Goal: Communication & Community: Answer question/provide support

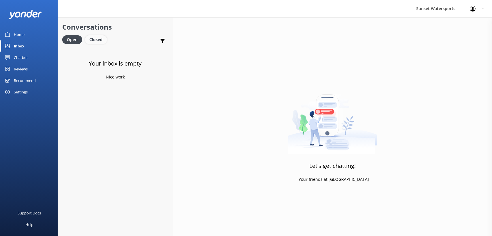
click at [97, 37] on div "Closed" at bounding box center [96, 39] width 22 height 9
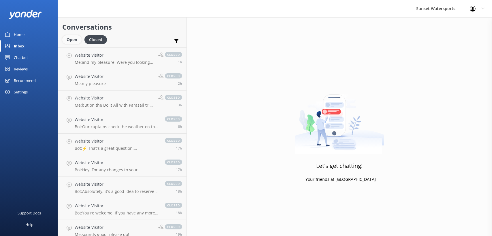
click at [72, 42] on div "Open" at bounding box center [71, 39] width 19 height 9
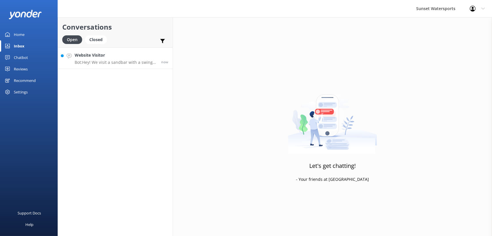
click at [124, 56] on h4 "Website Visitor" at bounding box center [116, 55] width 82 height 6
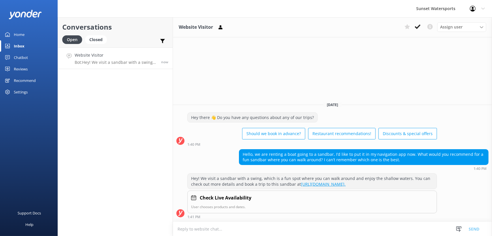
click at [206, 228] on textarea at bounding box center [332, 229] width 319 height 14
type textarea "h"
type textarea "D"
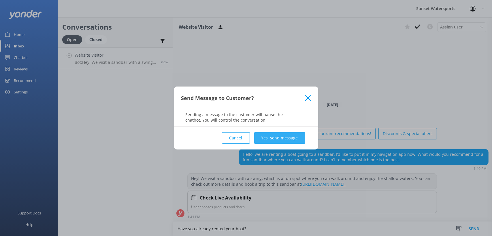
type textarea "Have you already rented your boat?"
click at [280, 137] on button "Yes, send message" at bounding box center [279, 138] width 51 height 12
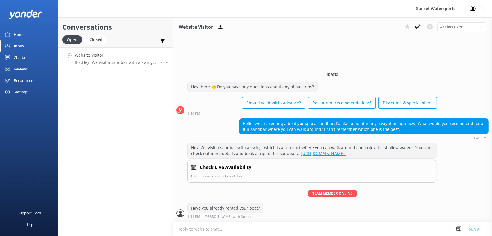
click at [215, 235] on textarea at bounding box center [332, 229] width 319 height 14
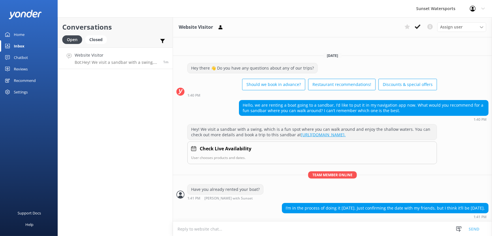
click at [219, 234] on textarea at bounding box center [332, 229] width 319 height 14
click at [219, 230] on textarea at bounding box center [332, 229] width 319 height 14
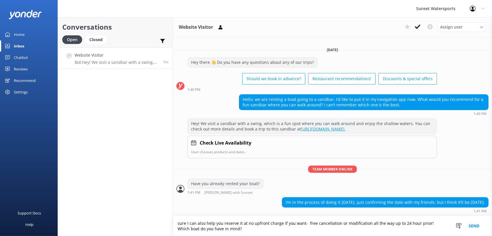
type textarea "sure I can also help you reserve it at no upfront charge if you want- free canc…"
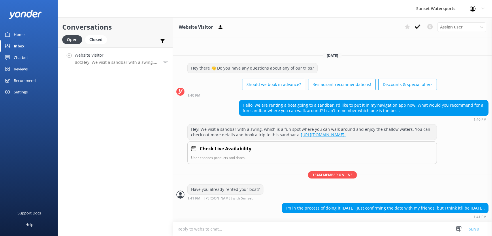
click at [222, 228] on textarea at bounding box center [332, 229] width 319 height 14
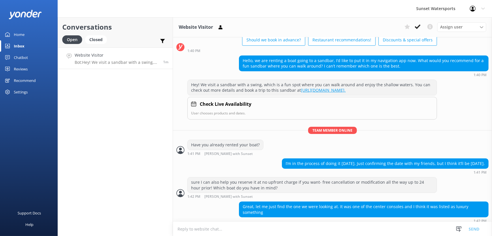
scroll to position [43, 0]
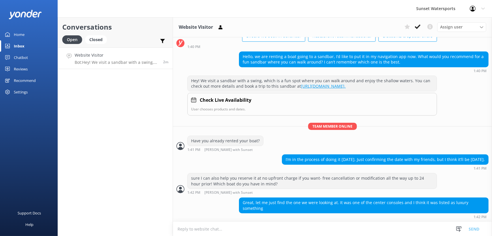
click at [208, 227] on textarea at bounding box center [332, 229] width 319 height 14
type textarea "T"
click at [183, 227] on textarea at bounding box center [332, 229] width 319 height 14
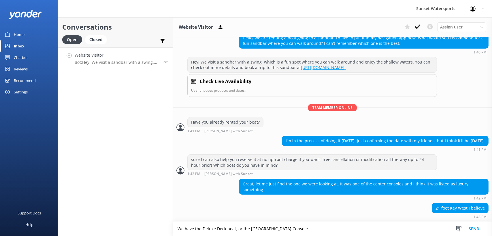
type textarea "We have the Deluxe Deck boat, or the [GEOGRAPHIC_DATA] Console"
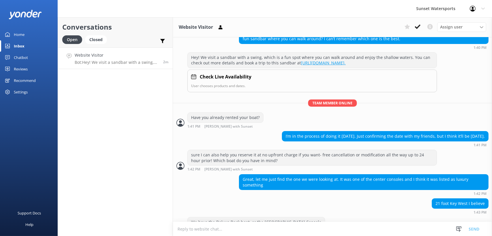
scroll to position [80, 0]
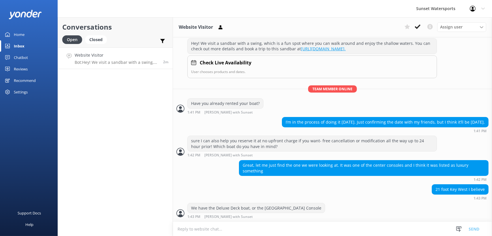
click at [202, 229] on textarea at bounding box center [332, 229] width 319 height 14
type textarea "are you looking at the full day rental?"
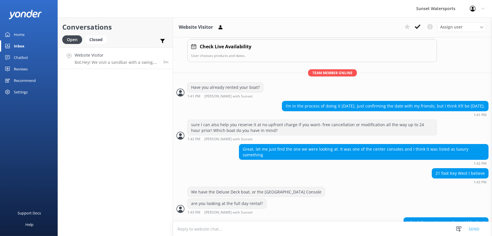
scroll to position [129, 0]
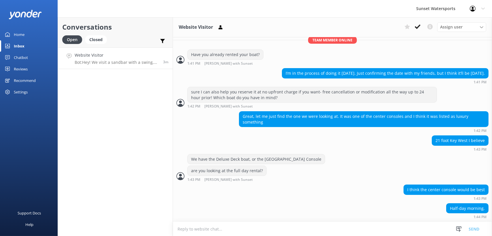
drag, startPoint x: 190, startPoint y: 229, endPoint x: 195, endPoint y: 228, distance: 5.2
click at [190, 228] on textarea at bounding box center [332, 229] width 319 height 14
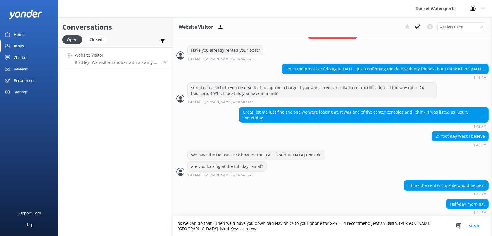
scroll to position [134, 0]
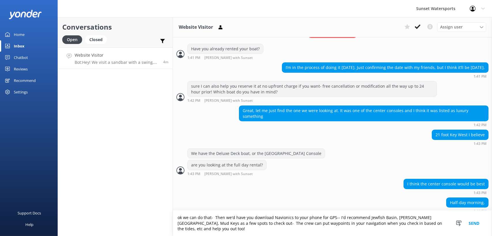
type textarea "ok we can do that- Then we'd have you download Navionics to your phone for GPS-…"
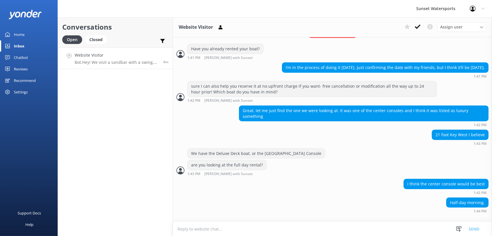
scroll to position [129, 0]
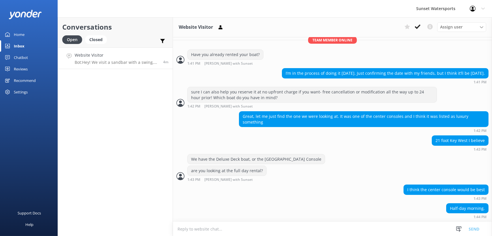
click at [188, 228] on textarea at bounding box center [332, 229] width 319 height 14
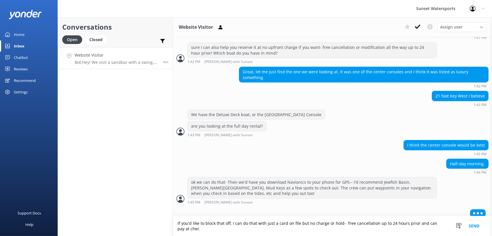
scroll to position [178, 0]
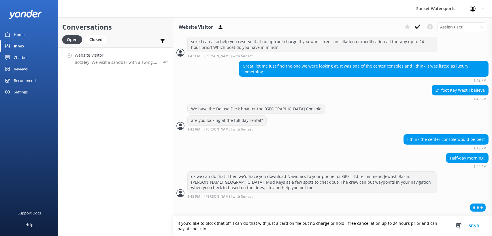
type textarea "If you'd like to block that off, I can do that with just a card on file but no …"
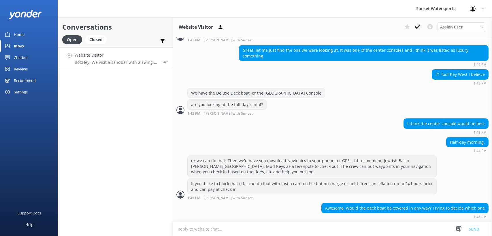
scroll to position [194, 0]
click at [214, 222] on textarea at bounding box center [332, 229] width 319 height 14
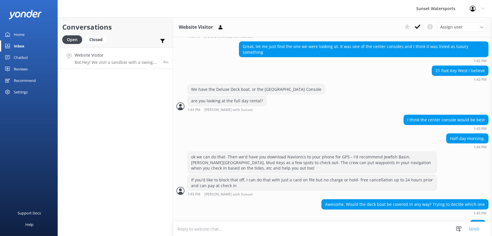
scroll to position [208, 0]
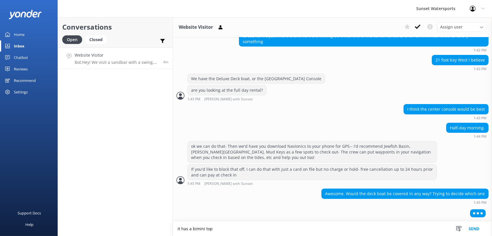
type textarea "it has a bimini top"
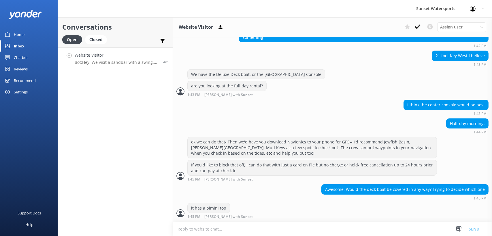
click at [214, 225] on textarea at bounding box center [332, 229] width 319 height 14
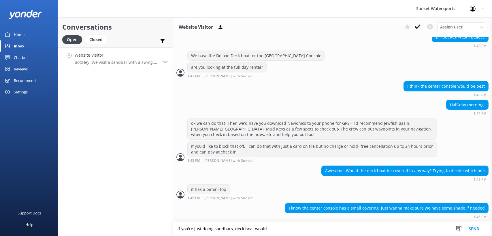
scroll to position [245, 0]
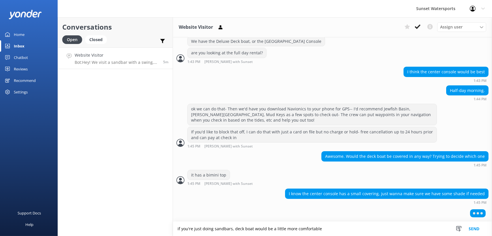
type textarea "if you're just doing sandbars, deck boat would be a little more comfortable"
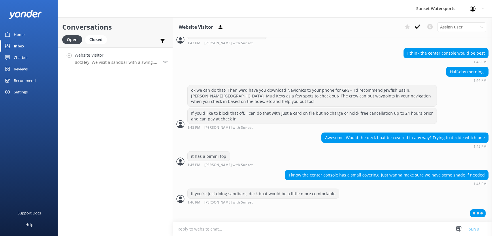
scroll to position [264, 0]
click at [188, 227] on textarea at bounding box center [332, 229] width 319 height 14
type textarea "i"
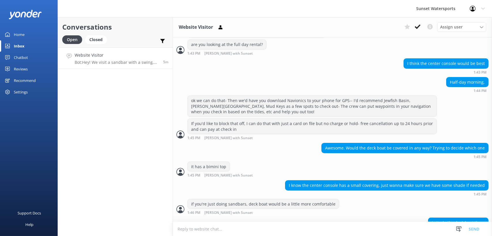
scroll to position [269, 0]
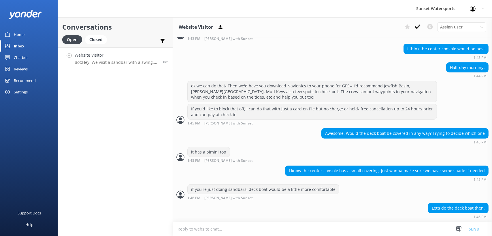
click at [195, 225] on textarea at bounding box center [332, 229] width 319 height 14
type textarea "a"
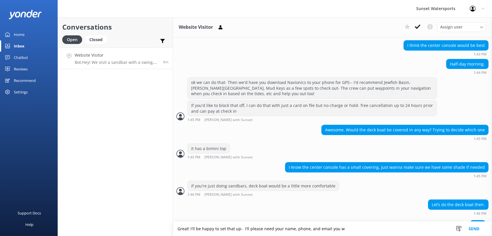
scroll to position [283, 0]
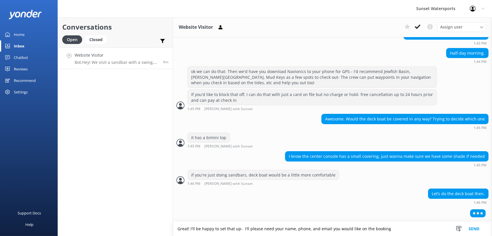
type textarea "Great! I'll be happy to set that up- I'll please need your name, phone, and ema…"
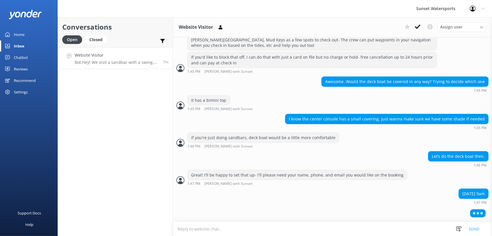
scroll to position [307, 0]
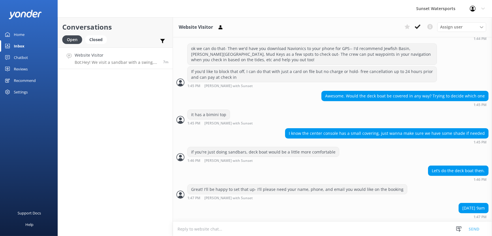
click at [215, 235] on textarea at bounding box center [332, 229] width 319 height 14
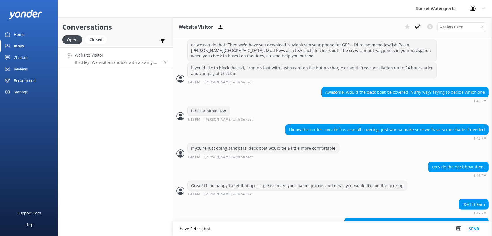
scroll to position [325, 0]
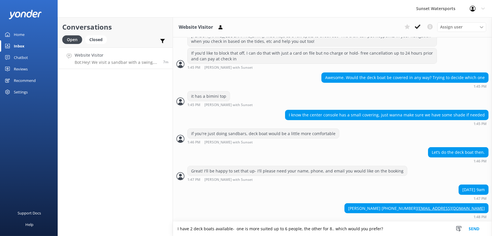
type textarea "I have 2 deck boats available- one is more suited up to 6 people, the other for…"
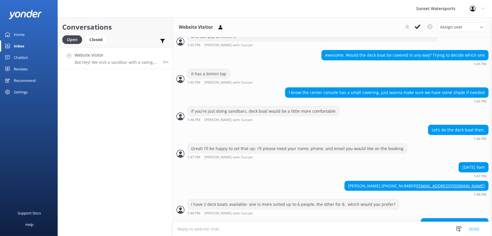
scroll to position [362, 0]
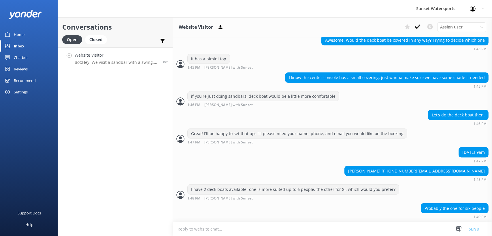
click at [217, 226] on textarea at bounding box center [332, 229] width 319 height 14
type textarea "perfect, it's $50 less and still has the comfortable seating, larger bimini top…"
click at [398, 169] on div "[PERSON_NAME] [PHONE_NUMBER] [EMAIL_ADDRESS][DOMAIN_NAME]" at bounding box center [415, 171] width 143 height 10
drag, startPoint x: 398, startPoint y: 169, endPoint x: 370, endPoint y: 168, distance: 28.2
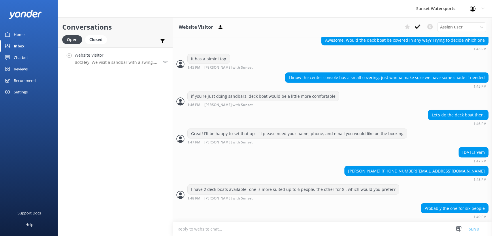
click at [370, 168] on div "[PERSON_NAME] [PHONE_NUMBER] [EMAIL_ADDRESS][DOMAIN_NAME] 1:48 PM" at bounding box center [332, 174] width 319 height 16
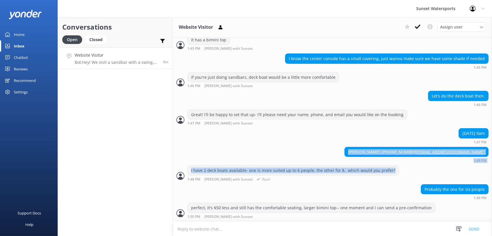
scroll to position [381, 0]
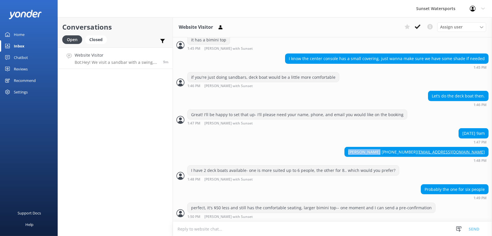
drag, startPoint x: 382, startPoint y: 170, endPoint x: 408, endPoint y: 153, distance: 31.5
click at [408, 153] on div "[PERSON_NAME] [PHONE_NUMBER] [EMAIL_ADDRESS][DOMAIN_NAME]" at bounding box center [415, 152] width 143 height 10
copy div "[PERSON_NAME]"
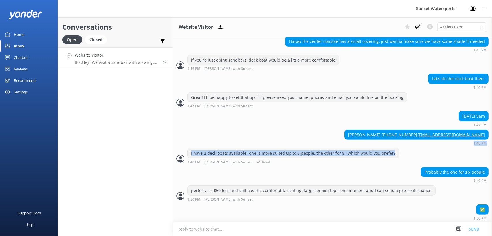
scroll to position [400, 0]
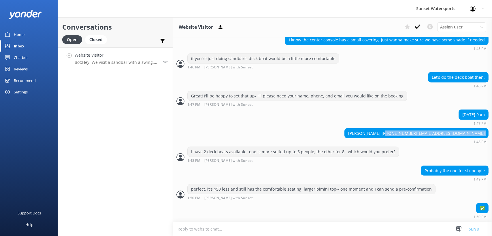
drag, startPoint x: 411, startPoint y: 151, endPoint x: 415, endPoint y: 132, distance: 19.1
click at [415, 132] on div "[PERSON_NAME] [PHONE_NUMBER] [EMAIL_ADDRESS][DOMAIN_NAME]" at bounding box center [415, 134] width 143 height 10
drag, startPoint x: 415, startPoint y: 132, endPoint x: 352, endPoint y: 127, distance: 63.0
click at [340, 128] on div "[DATE] 9am 1:47 PM" at bounding box center [332, 119] width 319 height 19
drag, startPoint x: 410, startPoint y: 133, endPoint x: 436, endPoint y: 133, distance: 25.9
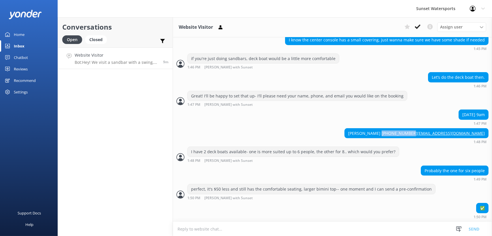
click at [436, 133] on div "[PERSON_NAME] [PHONE_NUMBER] [EMAIL_ADDRESS][DOMAIN_NAME]" at bounding box center [415, 134] width 143 height 10
copy div "[PHONE_NUMBER]"
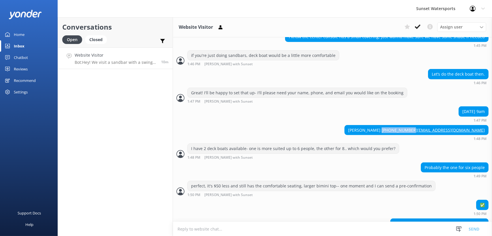
scroll to position [418, 0]
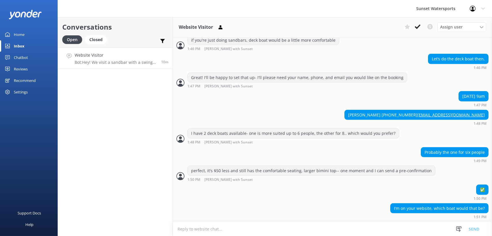
click at [248, 231] on textarea at bounding box center [332, 229] width 319 height 14
type textarea "20 ft premium Hurricane Deck Boat"
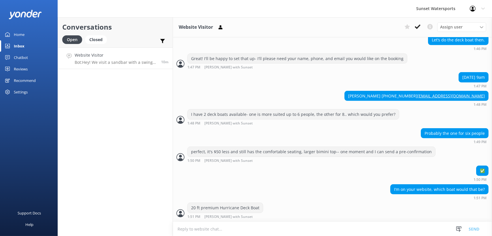
scroll to position [437, 0]
click at [199, 226] on textarea at bounding box center [332, 229] width 319 height 14
paste textarea "[URL][DOMAIN_NAME]"
type textarea "[URL][DOMAIN_NAME]"
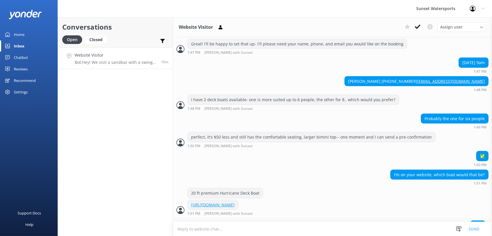
scroll to position [462, 0]
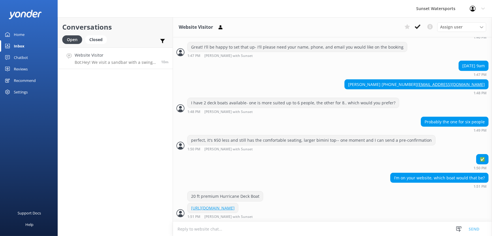
click at [216, 229] on textarea at bounding box center [332, 229] width 319 height 14
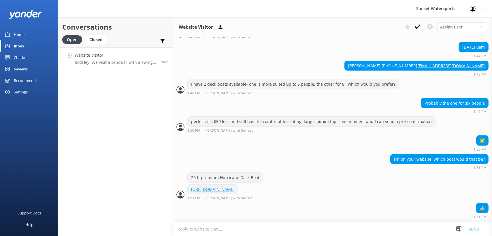
scroll to position [467, 0]
click at [189, 231] on textarea at bounding box center [332, 229] width 319 height 14
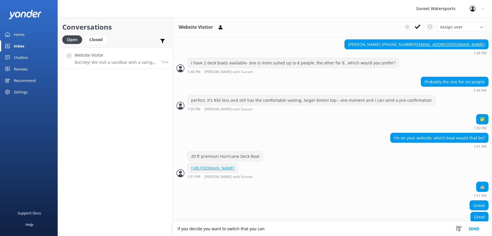
scroll to position [497, 0]
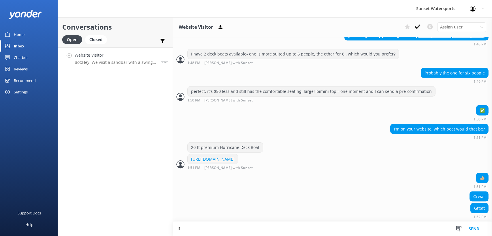
type textarea "i"
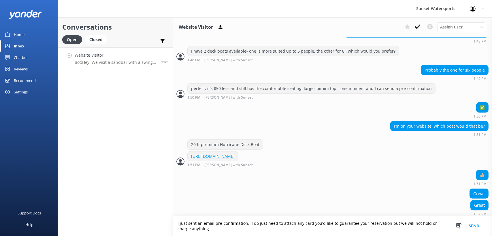
scroll to position [503, 0]
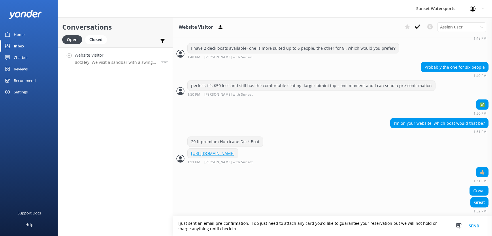
type textarea "I just sent an email pre-confirmation. I do just need to attach any card you'd …"
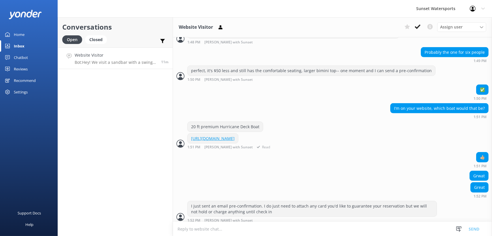
scroll to position [522, 0]
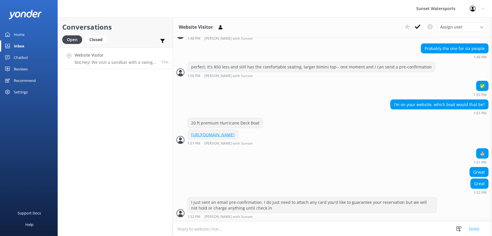
click at [241, 226] on textarea at bounding box center [332, 229] width 319 height 14
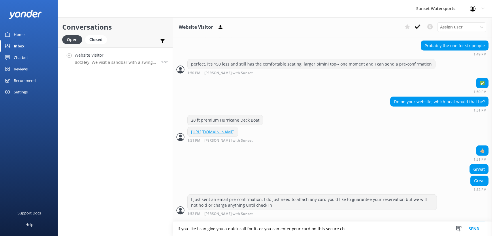
scroll to position [535, 0]
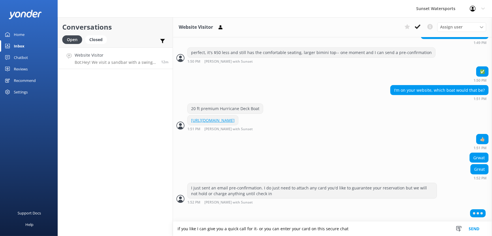
type textarea "if you like I can give you a quick call for it- or you can enter your card on t…"
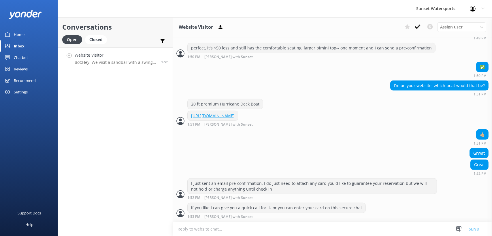
scroll to position [559, 0]
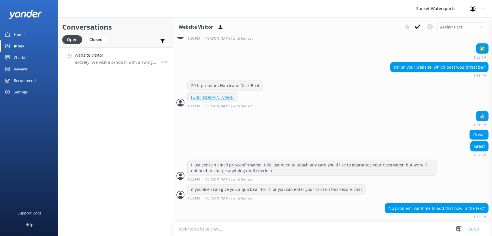
click at [212, 232] on textarea at bounding box center [332, 229] width 319 height 14
type textarea "that works- I'll please need the number (sent in 2-8 digit sections), EXP, CVS,…"
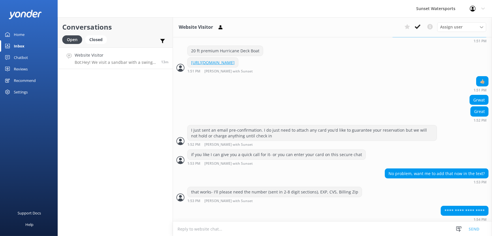
scroll to position [596, 0]
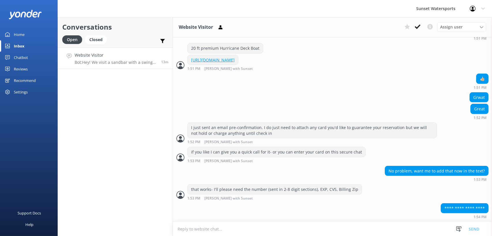
click at [251, 227] on textarea at bounding box center [332, 229] width 319 height 14
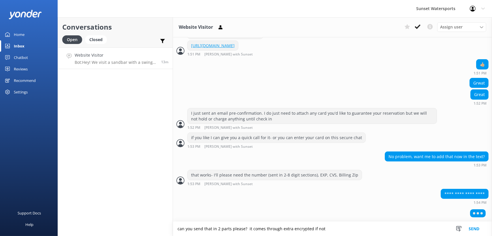
type textarea "can you send that in 2 parts please? it comes through extra encrypted if not"
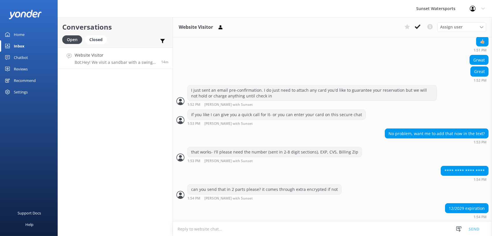
scroll to position [652, 0]
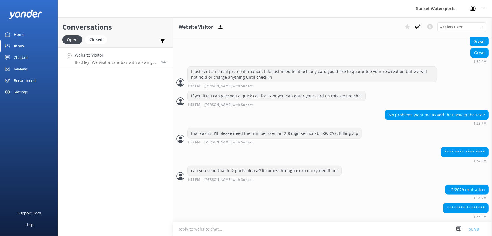
click at [202, 232] on textarea at bounding box center [332, 229] width 319 height 14
type textarea "2 separate messages I mean- it shows as ****"
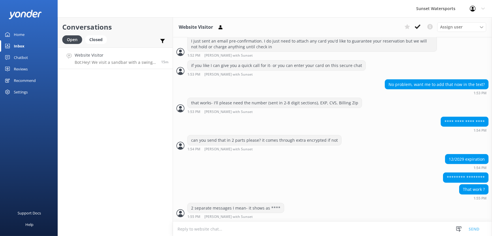
scroll to position [701, 0]
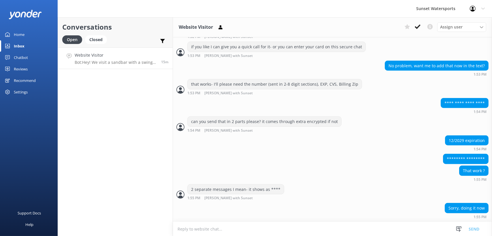
click at [217, 233] on textarea at bounding box center [332, 229] width 319 height 14
type textarea "all good, its just an added security feature"
click at [216, 233] on textarea at bounding box center [332, 229] width 319 height 14
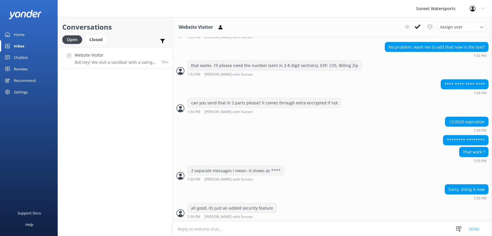
scroll to position [720, 0]
click at [154, 206] on div "Conversations Open Closed Important Converted Assigned to me Unassigned SMS Web…" at bounding box center [115, 126] width 115 height 219
click at [213, 229] on textarea at bounding box center [332, 229] width 319 height 14
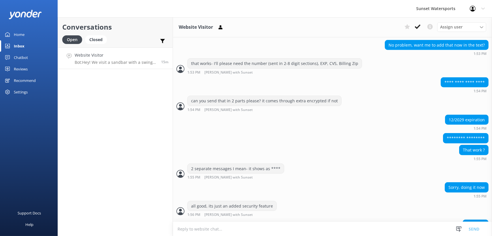
scroll to position [738, 0]
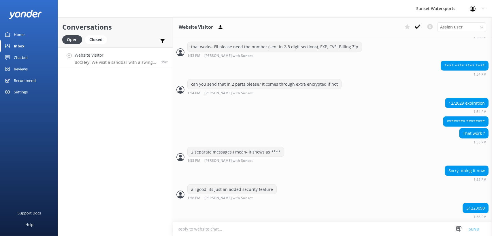
click at [473, 210] on div "51223090" at bounding box center [474, 209] width 25 height 10
copy div "51223090"
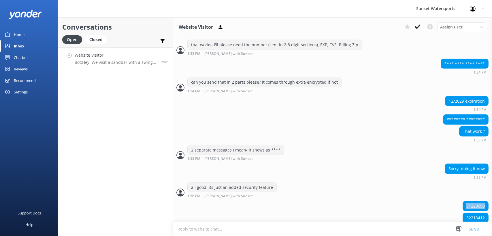
scroll to position [750, 0]
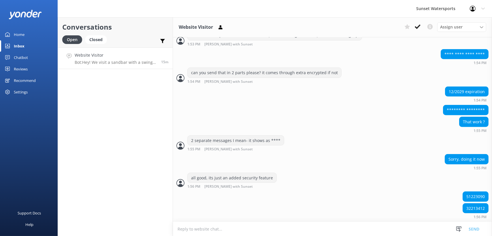
click at [468, 206] on div "32213412" at bounding box center [474, 209] width 25 height 10
copy div "32213412"
click at [187, 227] on textarea at bounding box center [332, 229] width 319 height 14
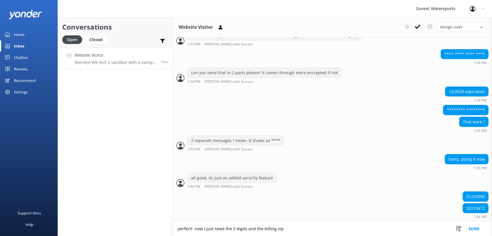
type textarea "perfect! now I just need the 3 digits and the billing zip"
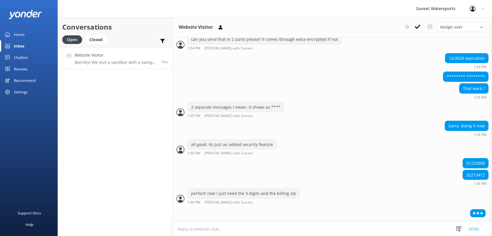
scroll to position [769, 0]
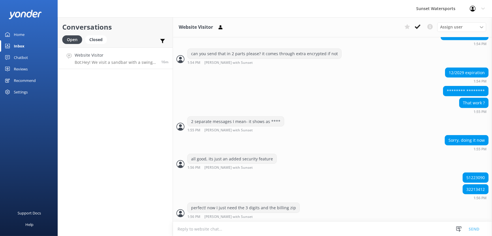
click at [365, 173] on div "51223090" at bounding box center [332, 179] width 319 height 12
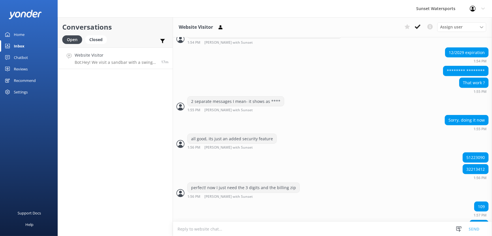
scroll to position [806, 0]
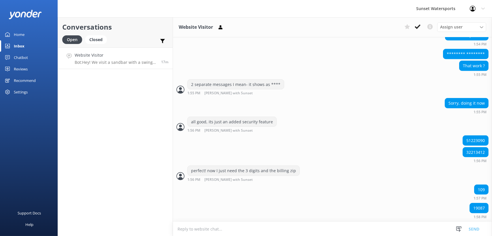
click at [472, 207] on div "19087" at bounding box center [478, 209] width 18 height 10
copy div "19087"
click at [192, 233] on textarea at bounding box center [332, 229] width 319 height 14
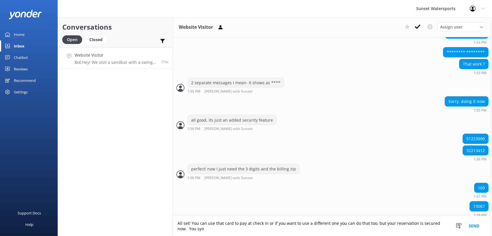
scroll to position [812, 0]
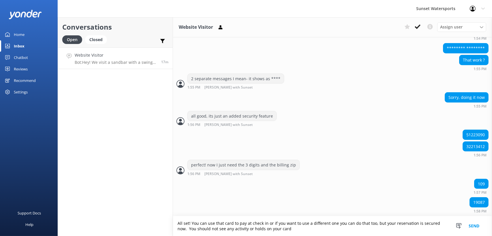
type textarea "All set! You can use that card to pay at check in or if you want to use a diffe…"
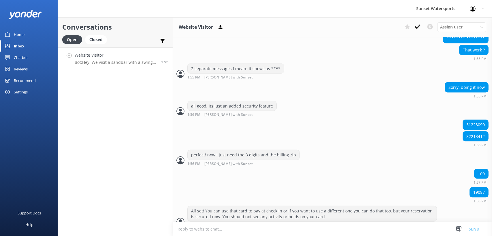
scroll to position [830, 0]
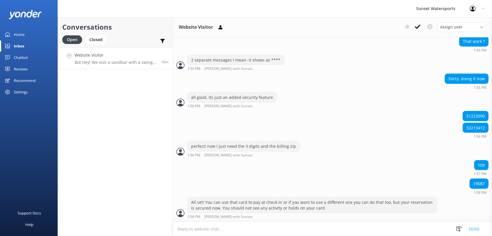
click at [206, 226] on textarea at bounding box center [332, 229] width 319 height 14
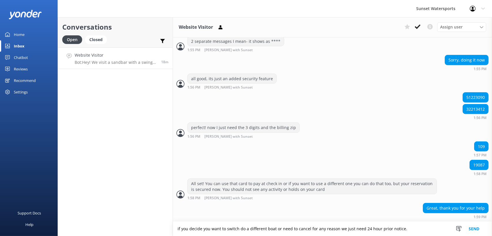
type textarea "if you decide you want to switch do a different boat or need to cancel for any …"
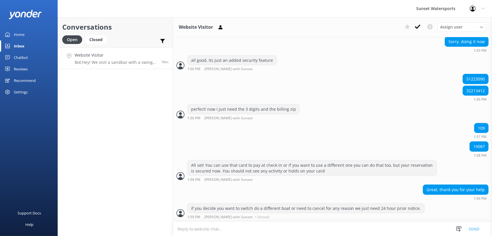
click at [207, 225] on textarea at bounding box center [332, 229] width 319 height 14
type textarea "a"
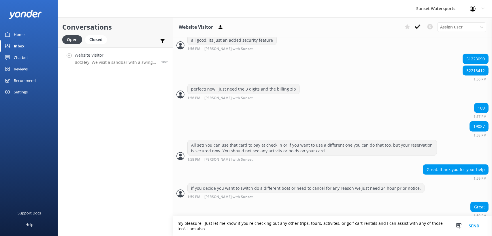
scroll to position [892, 0]
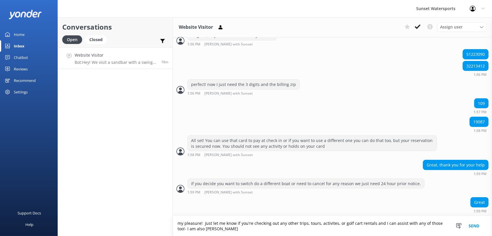
type textarea "my pleasure! Just let me know if you're checking out any other trips, tours, ac…"
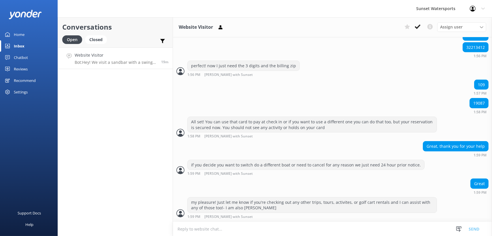
scroll to position [924, 0]
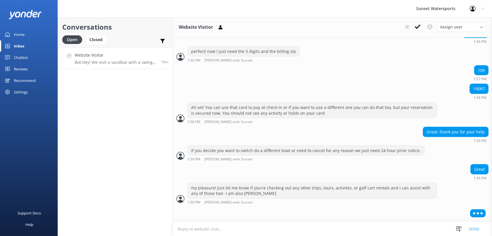
click at [228, 228] on textarea at bounding box center [332, 229] width 319 height 14
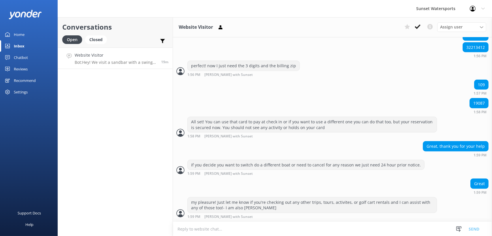
scroll to position [911, 0]
click at [222, 228] on textarea at bounding box center [332, 229] width 319 height 14
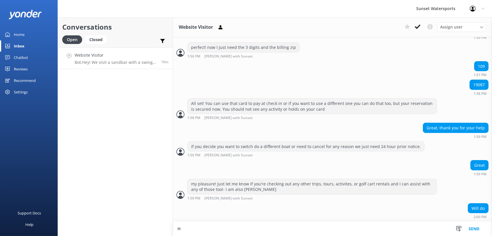
scroll to position [0, 0]
type textarea "Have a great rest of your day and thank you for choosing Sunset Watersports!"
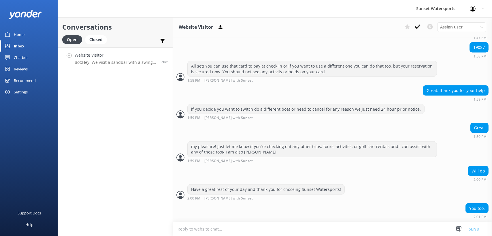
scroll to position [966, 0]
click at [420, 26] on use at bounding box center [417, 26] width 6 height 5
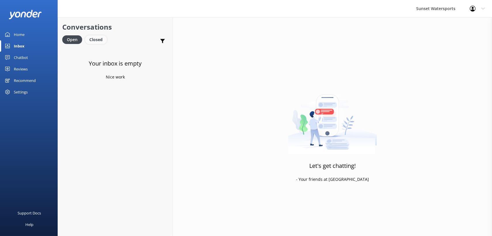
click at [98, 41] on div "Closed" at bounding box center [96, 39] width 22 height 9
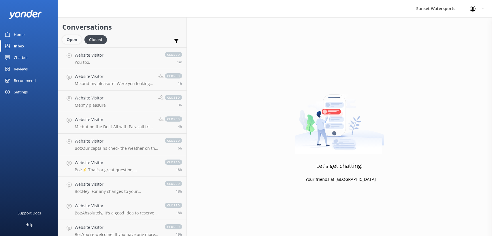
click at [71, 43] on div "Open" at bounding box center [71, 39] width 19 height 9
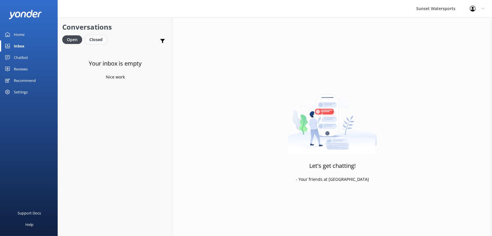
click at [94, 41] on div "Closed" at bounding box center [96, 39] width 22 height 9
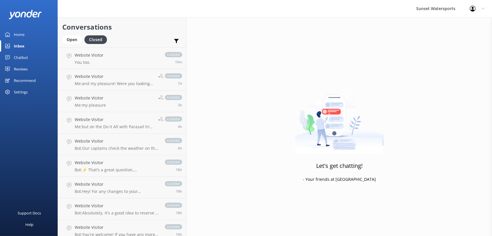
click at [84, 39] on link "Open" at bounding box center [73, 39] width 22 height 6
click at [78, 39] on div "Open" at bounding box center [71, 39] width 19 height 9
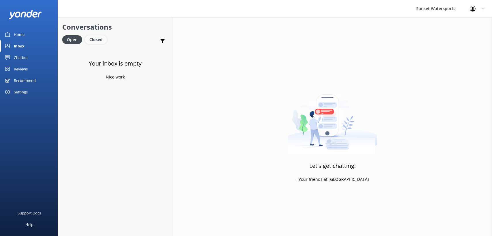
click at [99, 40] on div "Closed" at bounding box center [96, 39] width 22 height 9
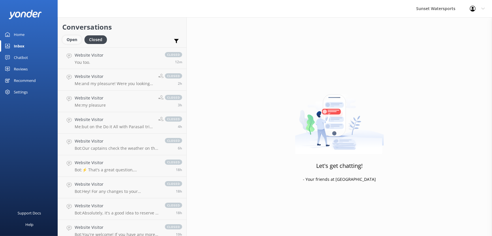
click at [66, 39] on div "Open" at bounding box center [71, 39] width 19 height 9
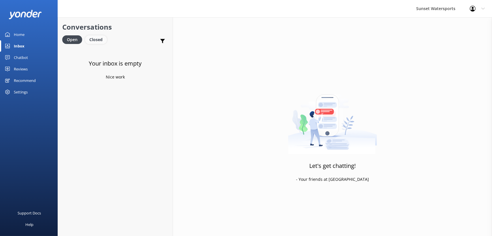
click at [90, 36] on div "Closed" at bounding box center [96, 39] width 22 height 9
click at [72, 37] on div "Open" at bounding box center [71, 39] width 19 height 9
click at [96, 92] on div "Your inbox is empty Nice work" at bounding box center [115, 166] width 115 height 236
click at [98, 41] on div "Closed" at bounding box center [96, 39] width 22 height 9
click at [69, 40] on div "Open" at bounding box center [71, 39] width 19 height 9
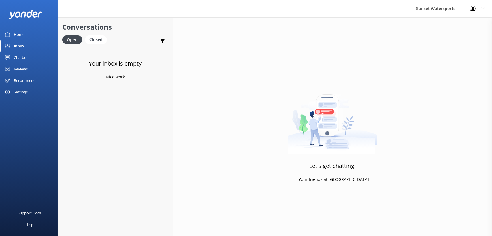
click at [96, 44] on div "Open Closed" at bounding box center [86, 42] width 48 height 14
click at [86, 36] on div "Open Closed" at bounding box center [86, 42] width 48 height 14
drag, startPoint x: 92, startPoint y: 40, endPoint x: 81, endPoint y: 37, distance: 11.5
click at [92, 40] on div "Closed" at bounding box center [96, 39] width 22 height 9
click at [68, 36] on div "Open" at bounding box center [71, 39] width 19 height 9
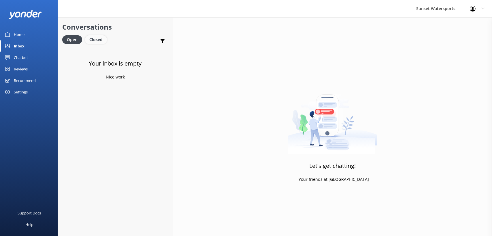
click at [92, 39] on div "Closed" at bounding box center [96, 39] width 22 height 9
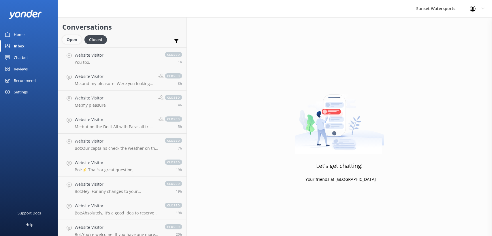
click at [75, 39] on div "Open" at bounding box center [71, 39] width 19 height 9
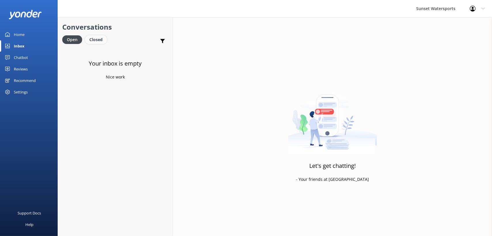
click at [99, 39] on div "Closed" at bounding box center [96, 39] width 22 height 9
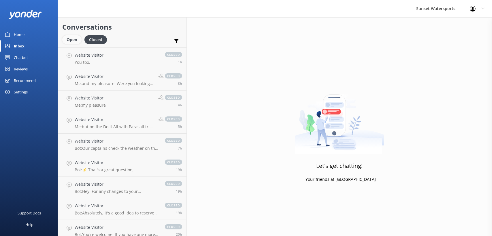
click at [73, 41] on div "Open" at bounding box center [71, 39] width 19 height 9
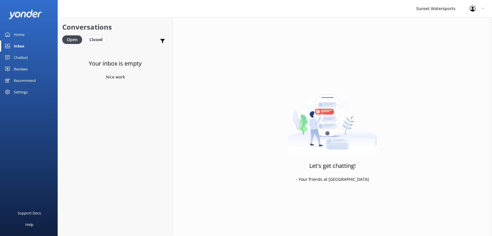
click at [94, 41] on div "Closed" at bounding box center [96, 39] width 22 height 9
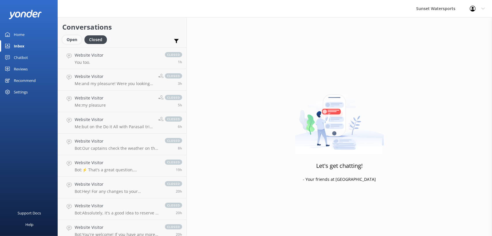
click at [74, 41] on div "Open" at bounding box center [71, 39] width 19 height 9
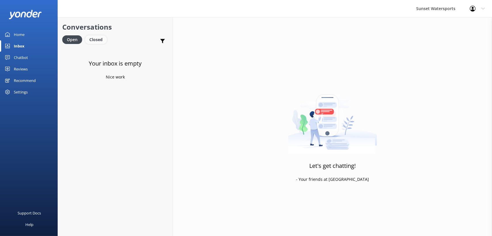
click at [101, 42] on div "Closed" at bounding box center [96, 39] width 22 height 9
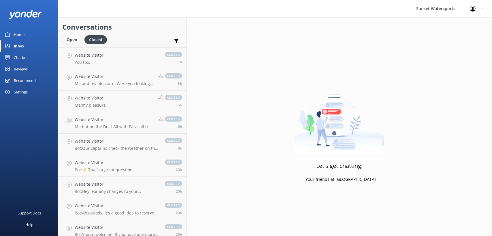
click at [68, 39] on div "Open" at bounding box center [71, 39] width 19 height 9
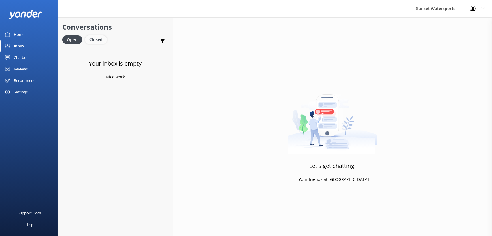
click at [99, 41] on div "Closed" at bounding box center [96, 39] width 22 height 9
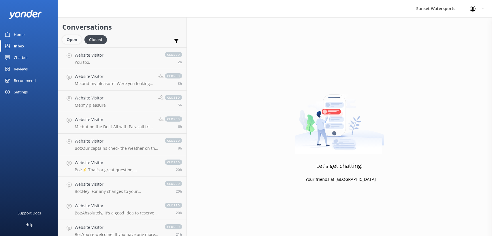
click at [70, 38] on div "Open" at bounding box center [71, 39] width 19 height 9
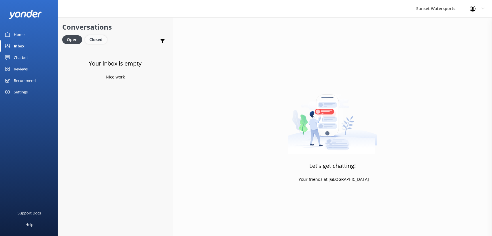
click at [93, 42] on div "Closed" at bounding box center [96, 39] width 22 height 9
click at [71, 40] on div "Open" at bounding box center [71, 39] width 19 height 9
click at [471, 8] on icon at bounding box center [472, 9] width 6 height 6
click at [454, 40] on link "Logout" at bounding box center [463, 39] width 58 height 14
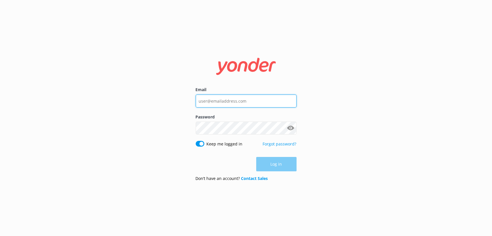
type input "[EMAIL_ADDRESS][DOMAIN_NAME]"
